Goal: Transaction & Acquisition: Download file/media

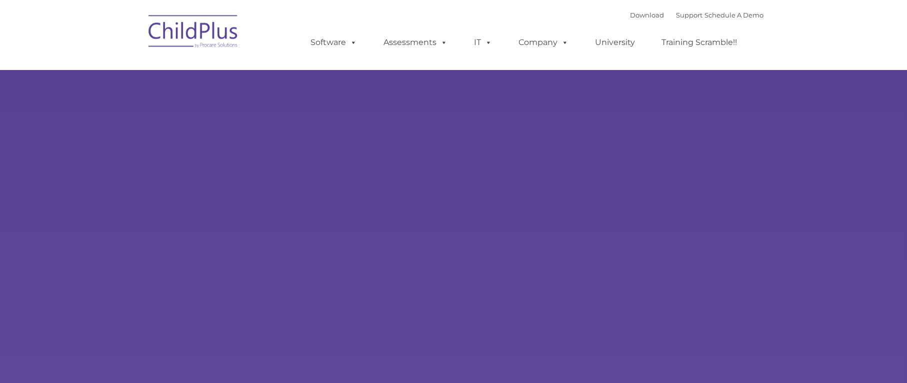
select select "MEDIUM"
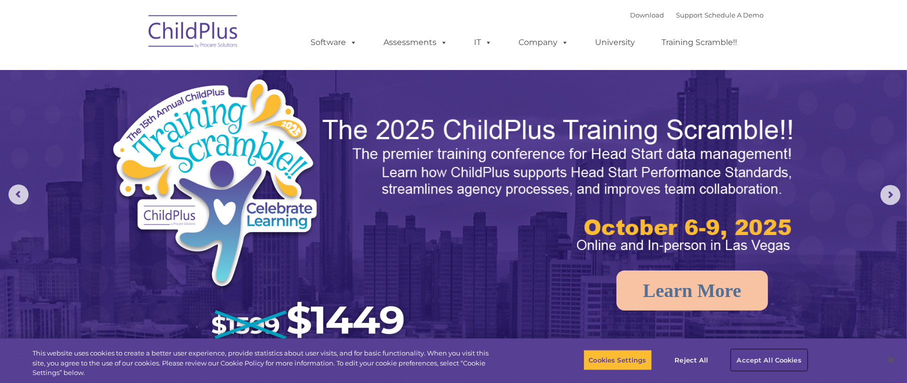
click at [771, 360] on button "Accept All Cookies" at bounding box center [770, 360] width 76 height 21
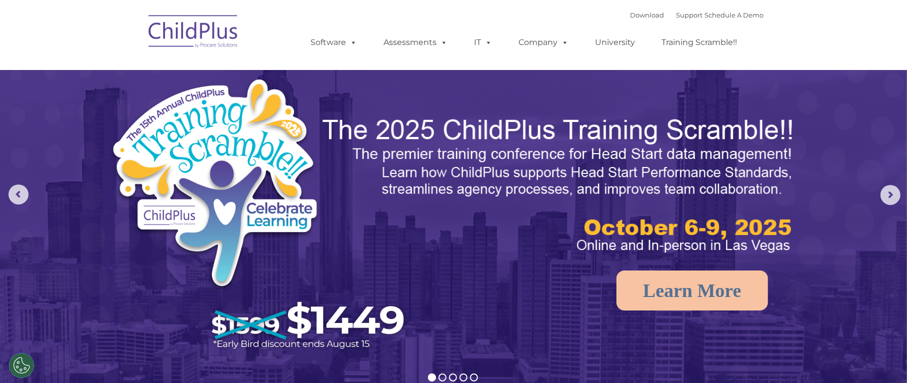
click at [180, 34] on img at bounding box center [194, 33] width 100 height 50
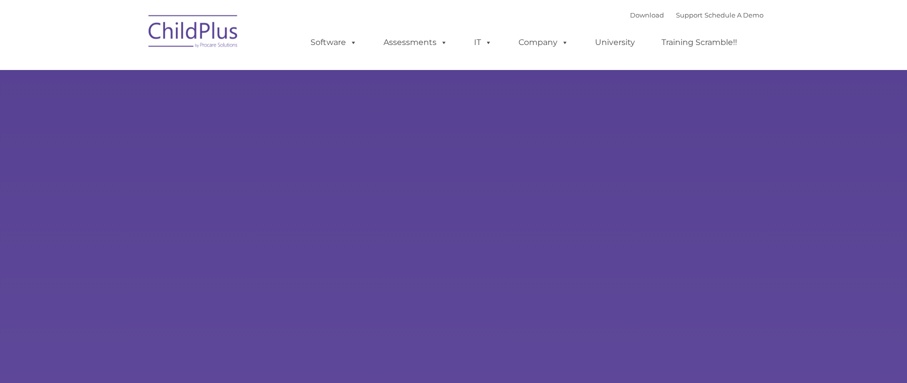
type input ""
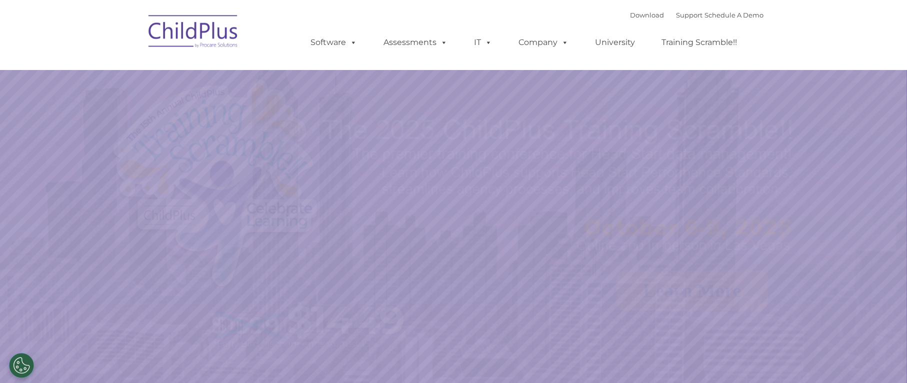
select select "MEDIUM"
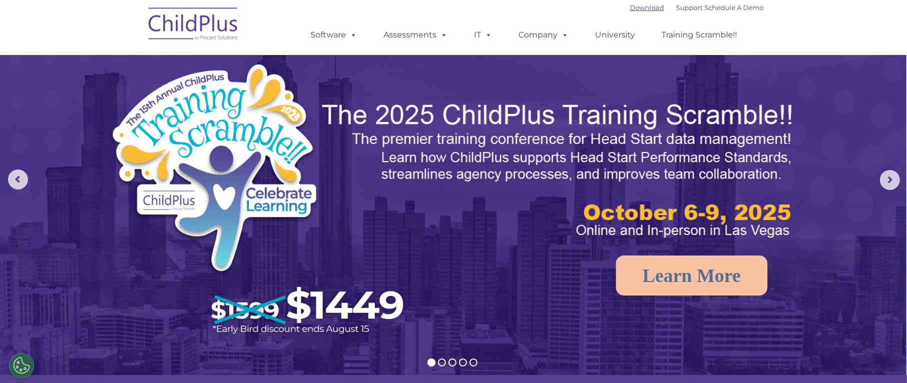
click at [641, 10] on link "Download" at bounding box center [647, 8] width 34 height 8
